Goal: Transaction & Acquisition: Book appointment/travel/reservation

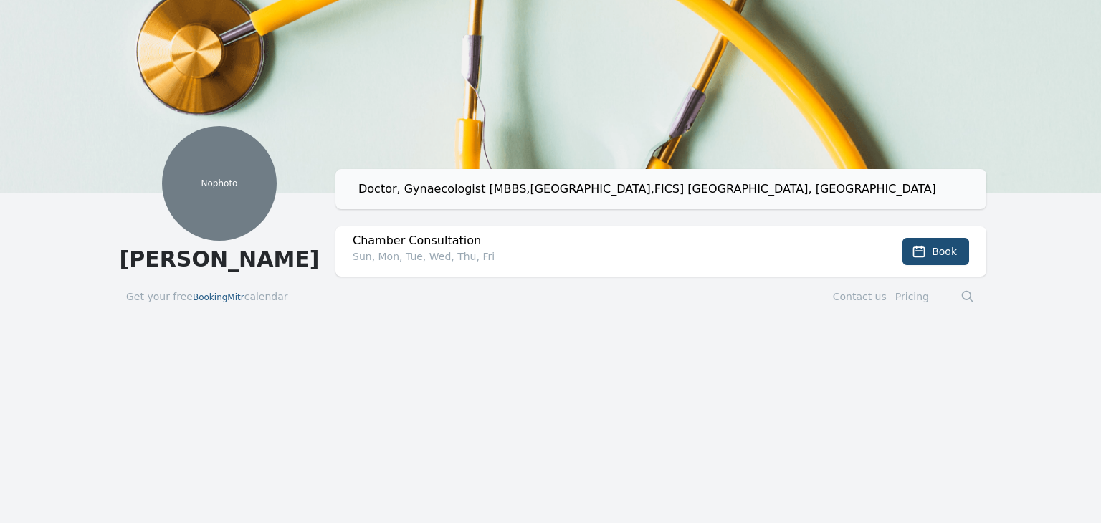
click at [656, 256] on p "Sun, Mon, Tue, Wed, Thu, Fri" at bounding box center [596, 256] width 487 height 14
click at [923, 247] on icon at bounding box center [919, 252] width 11 height 11
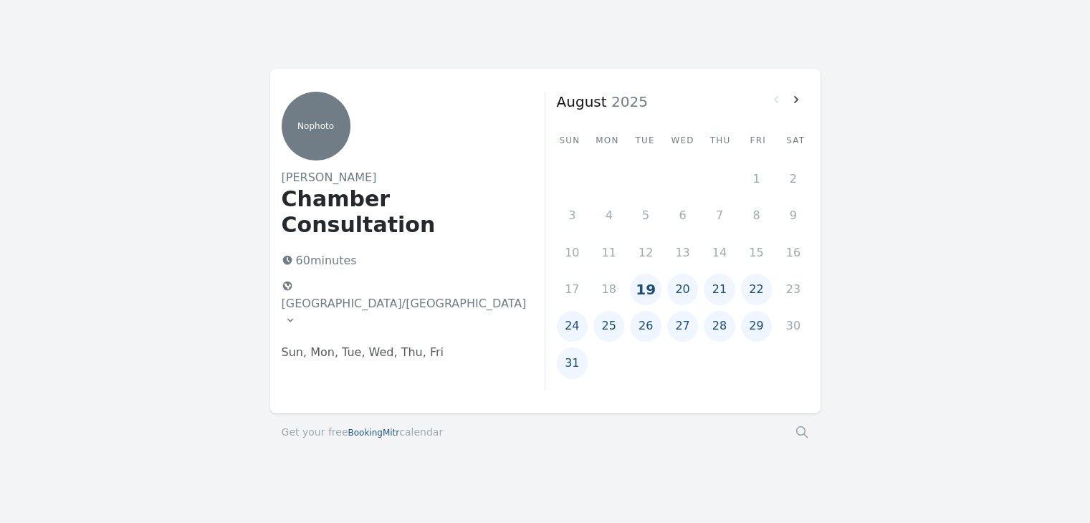
click at [296, 315] on icon at bounding box center [290, 320] width 11 height 11
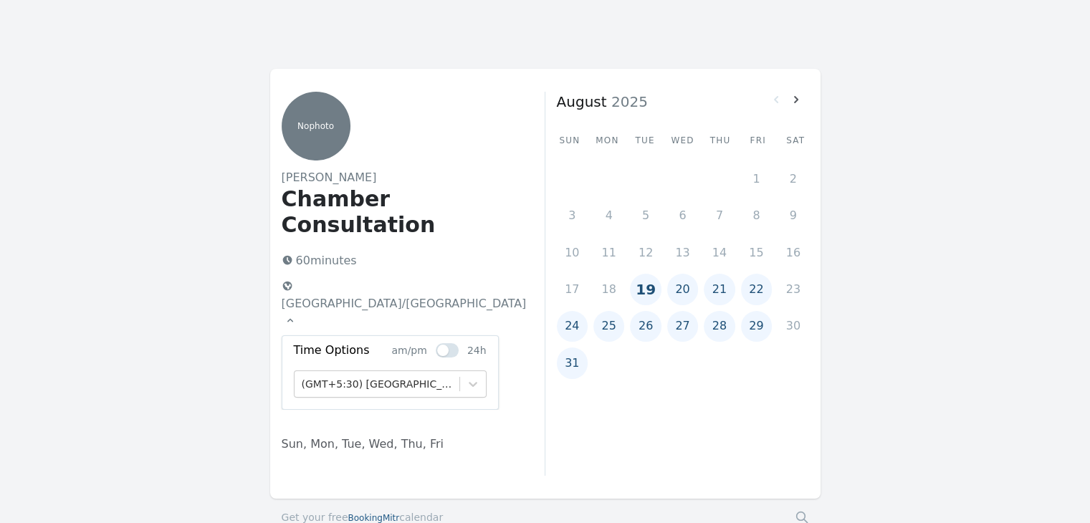
click at [293, 318] on icon at bounding box center [290, 320] width 6 height 4
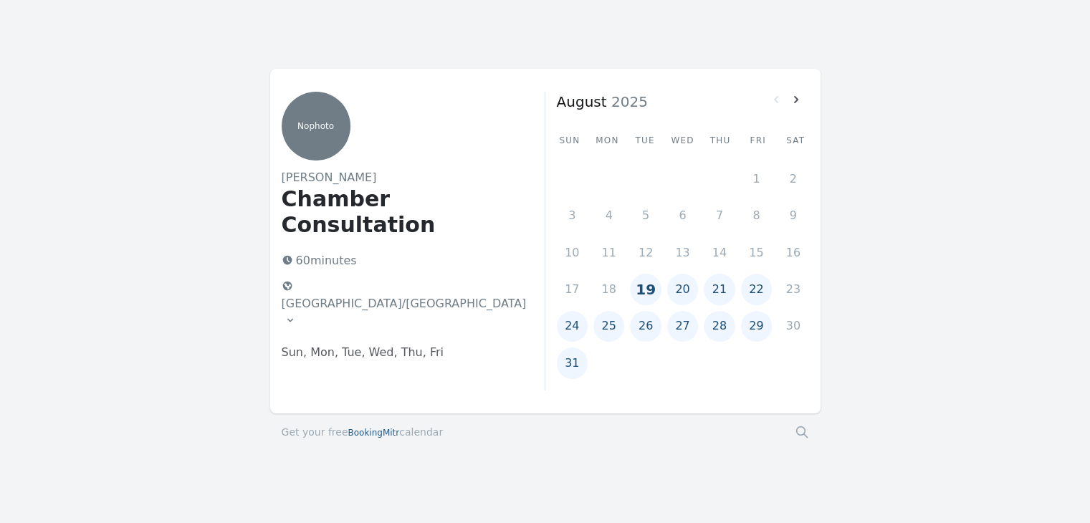
click at [749, 290] on button "22" at bounding box center [756, 289] width 31 height 31
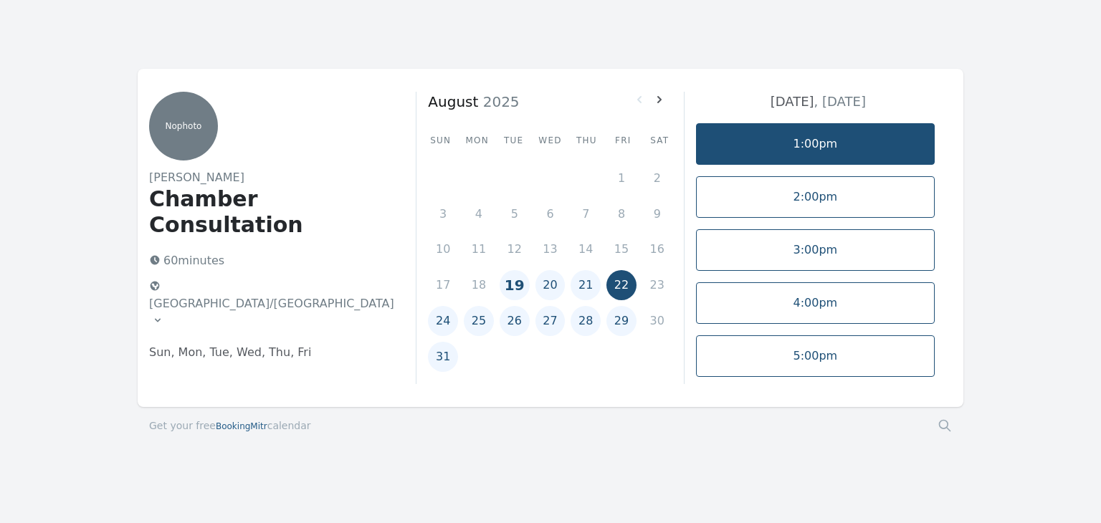
click at [836, 161] on link "1:00pm" at bounding box center [815, 144] width 239 height 42
